Goal: Task Accomplishment & Management: Use online tool/utility

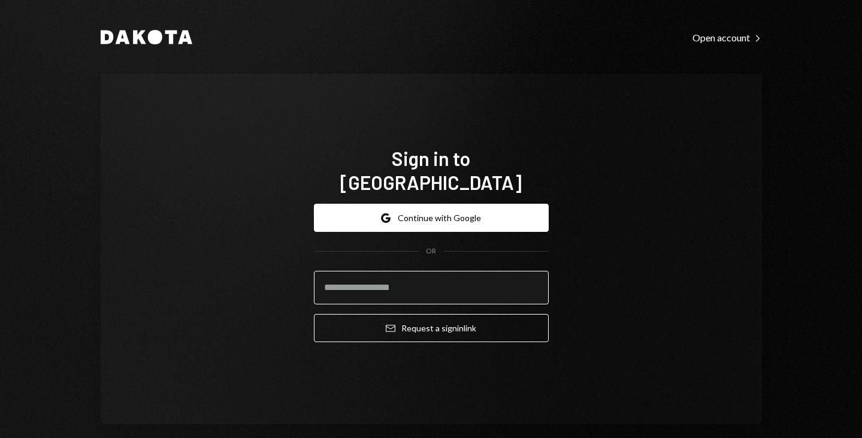
click at [491, 272] on input "email" at bounding box center [431, 288] width 235 height 34
type input "**********"
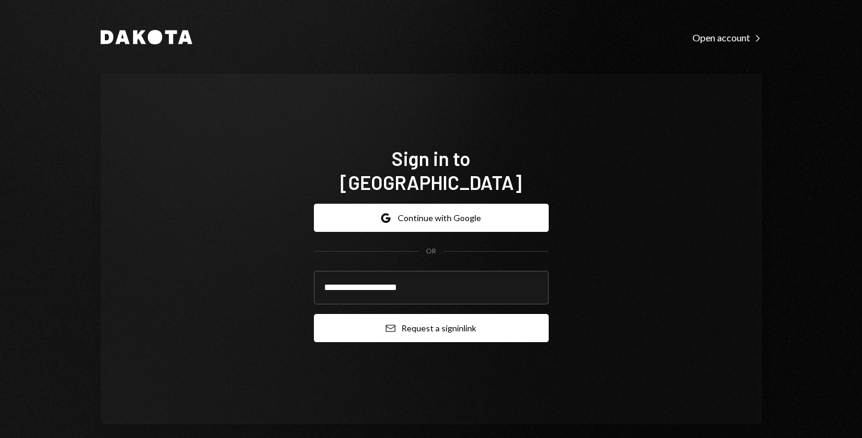
click at [437, 320] on button "Email Request a sign in link" at bounding box center [431, 328] width 235 height 28
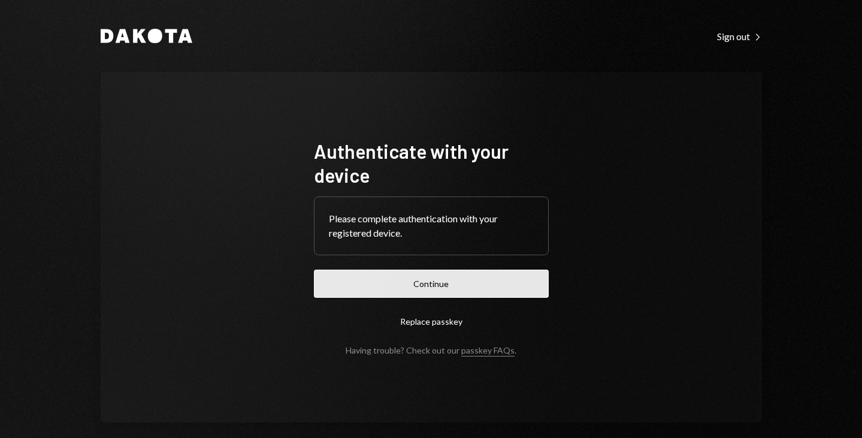
click at [334, 275] on button "Continue" at bounding box center [431, 283] width 235 height 28
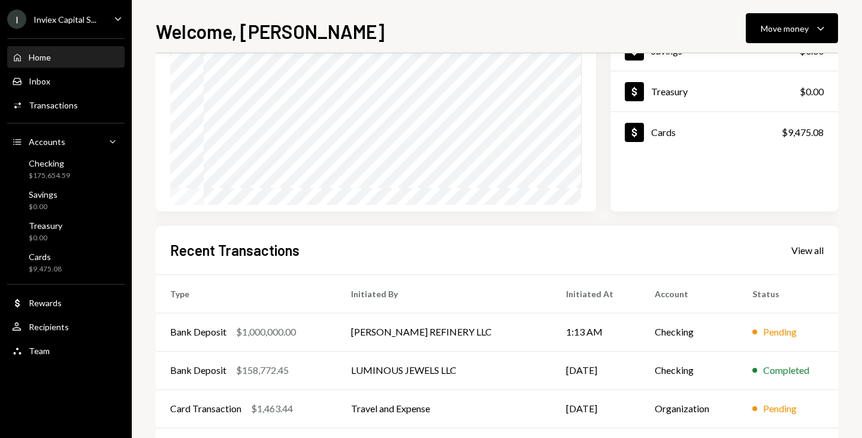
scroll to position [137, 0]
click at [763, 342] on td "Pending" at bounding box center [788, 331] width 100 height 38
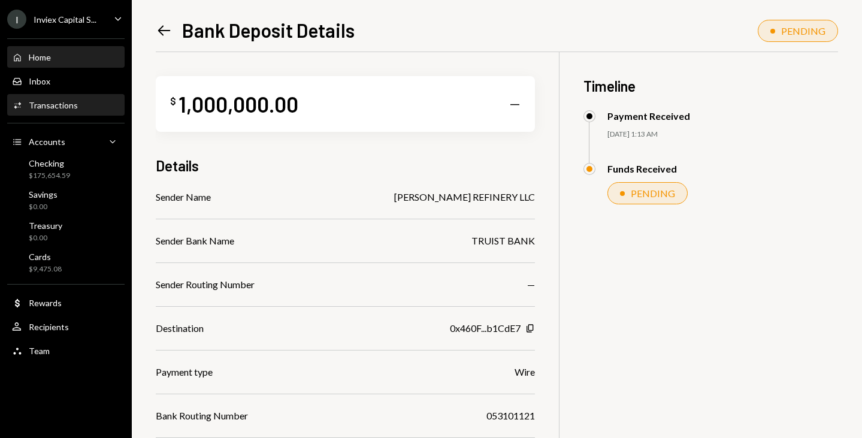
click at [35, 56] on div "Home" at bounding box center [40, 57] width 22 height 10
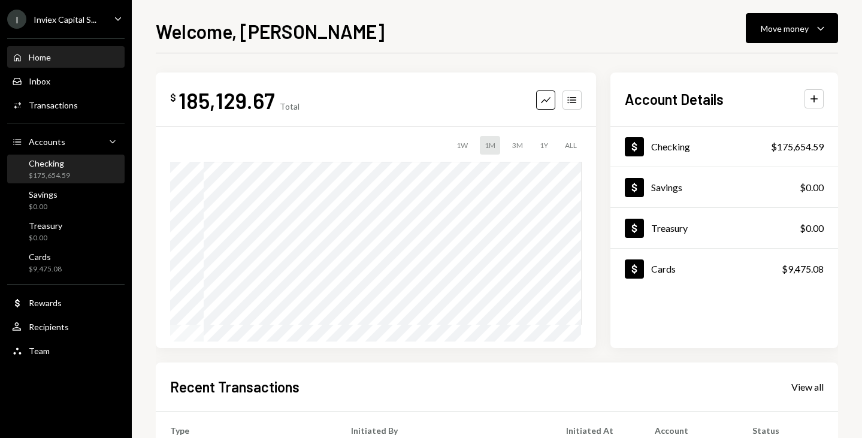
click at [74, 168] on div "Checking $175,654.59" at bounding box center [66, 169] width 108 height 23
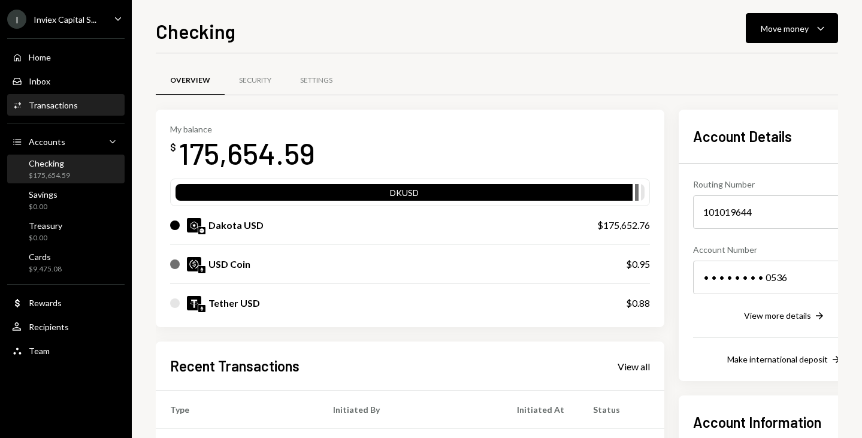
click at [62, 102] on div "Transactions" at bounding box center [53, 105] width 49 height 10
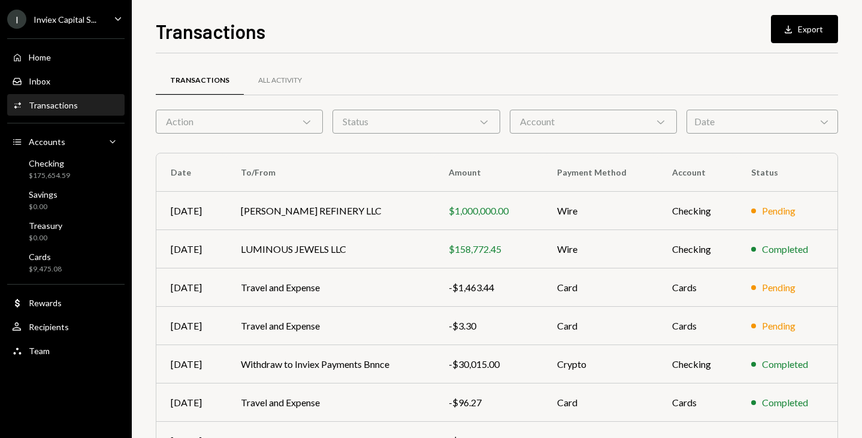
click at [186, 120] on div "Action Chevron Down" at bounding box center [239, 122] width 167 height 24
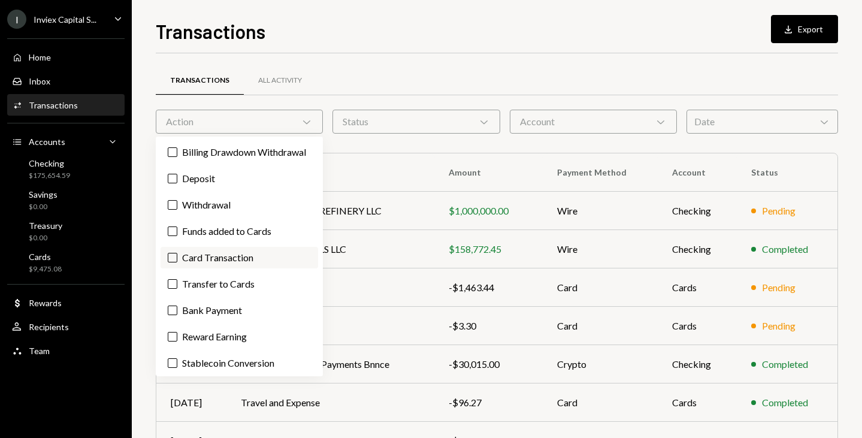
scroll to position [43, 0]
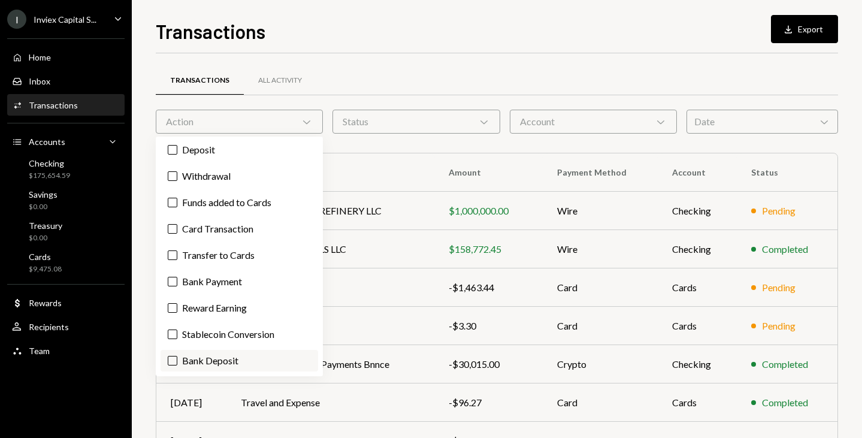
click at [192, 361] on label "Bank Deposit" at bounding box center [240, 361] width 158 height 22
click at [177, 361] on button "Bank Deposit" at bounding box center [173, 361] width 10 height 10
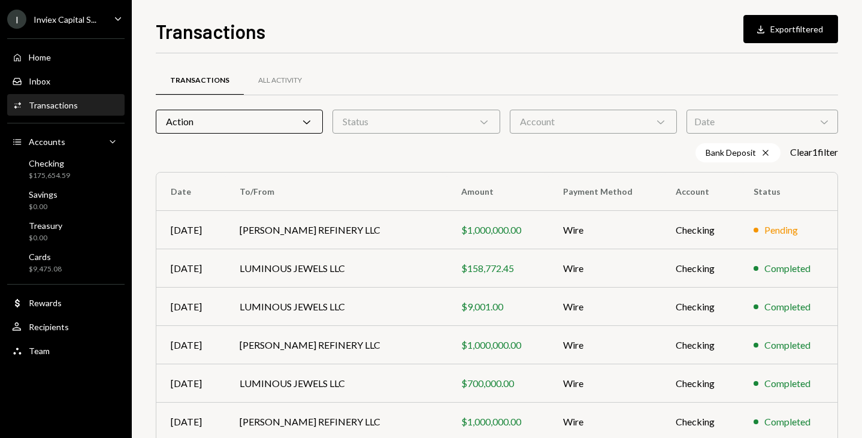
click at [411, 161] on div "Bank Deposit Cross Clear 1 filter" at bounding box center [497, 152] width 682 height 19
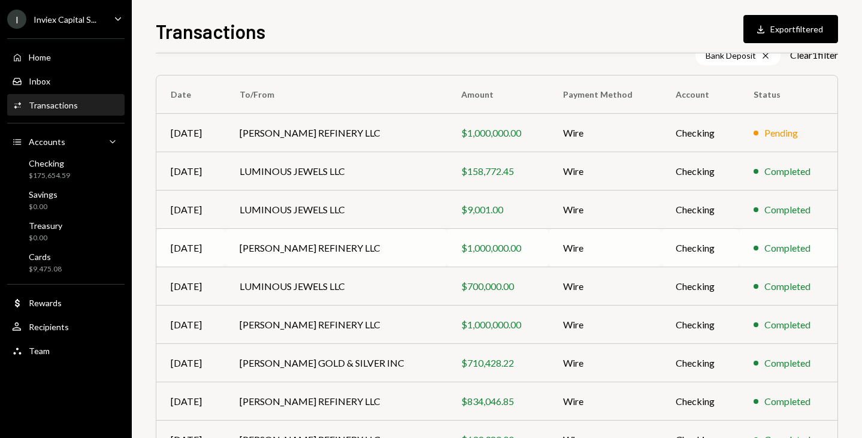
scroll to position [98, 0]
